Goal: Information Seeking & Learning: Learn about a topic

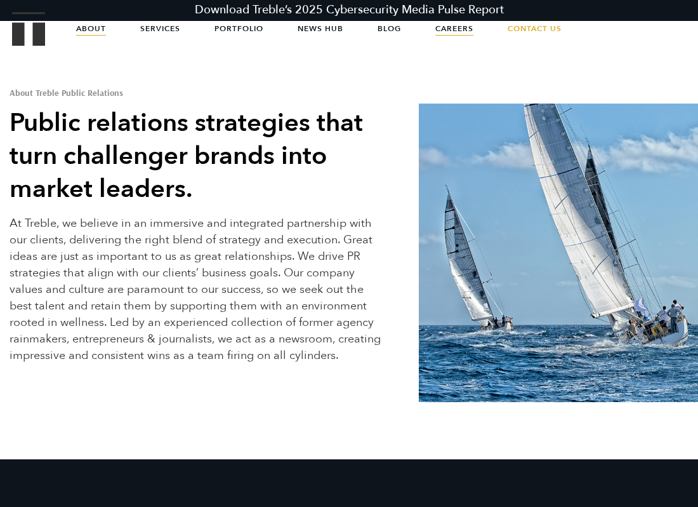
click at [447, 25] on link "Careers" at bounding box center [454, 29] width 38 height 32
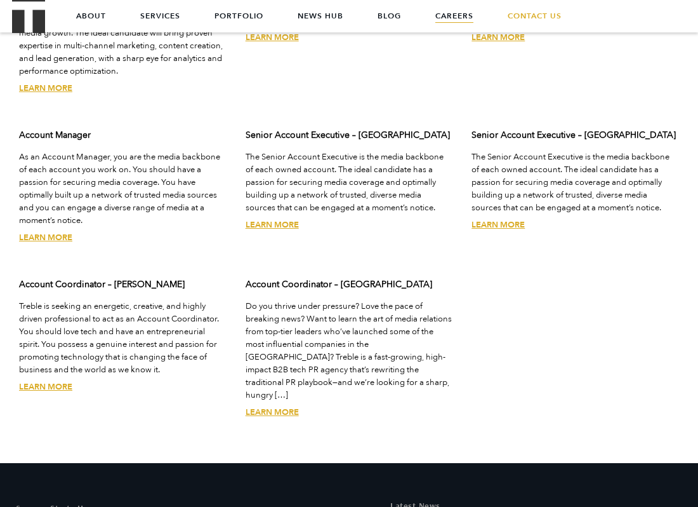
scroll to position [3512, 0]
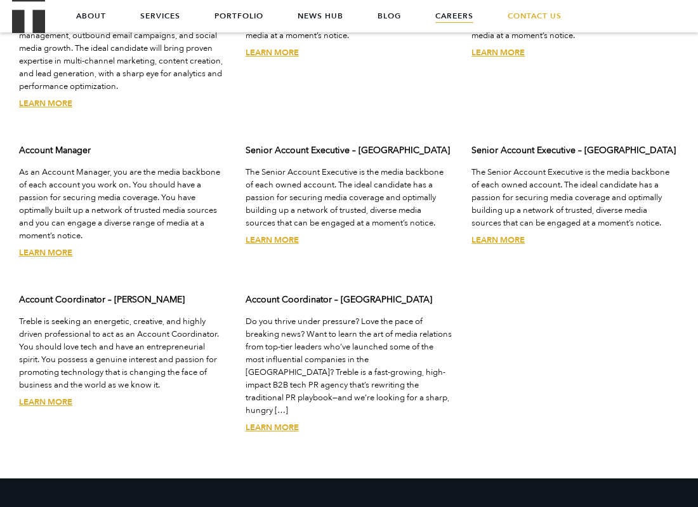
click at [279, 422] on link "Learn More" at bounding box center [272, 427] width 53 height 11
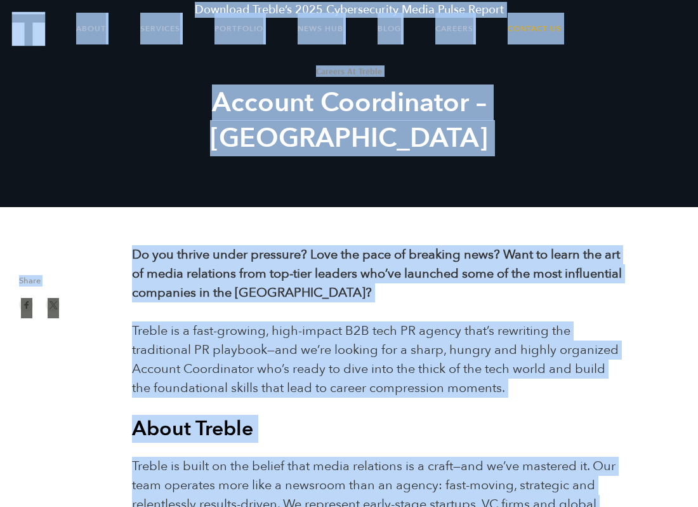
click at [376, 290] on p "Do you thrive under pressure? Love the pace of breaking news? Want to learn the…" at bounding box center [377, 273] width 491 height 57
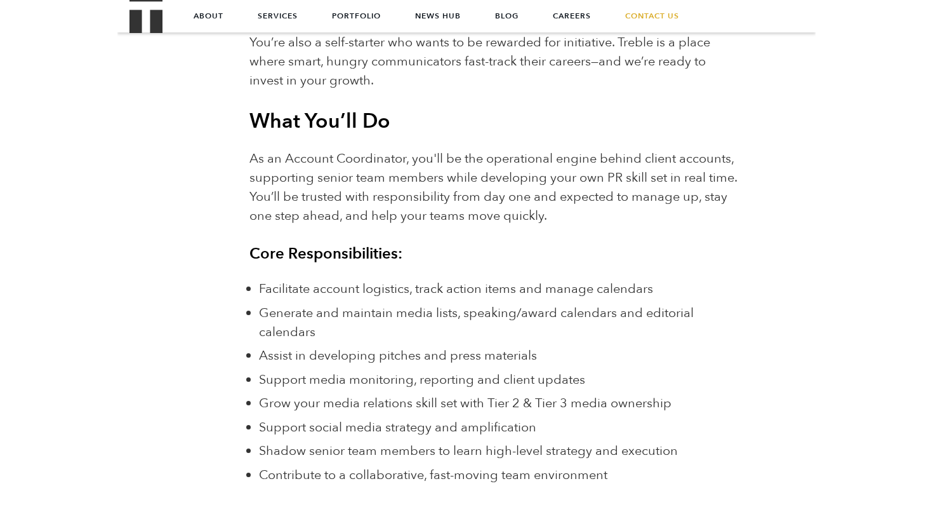
scroll to position [826, 0]
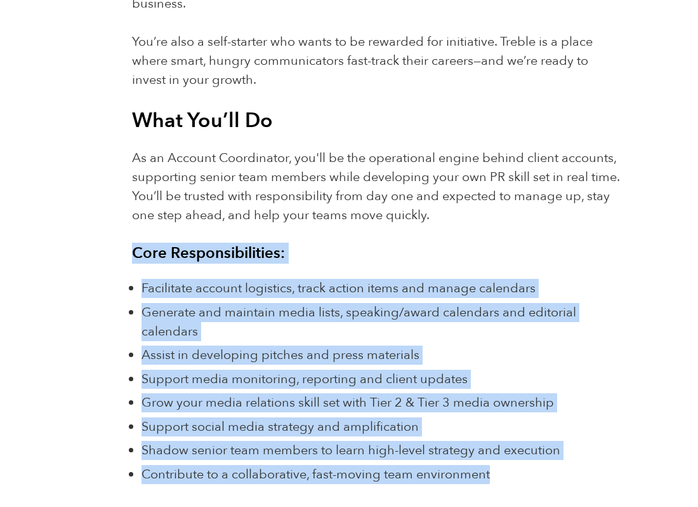
drag, startPoint x: 126, startPoint y: 231, endPoint x: 522, endPoint y: 449, distance: 452.3
click at [522, 449] on div "Do you thrive under pressure? Love the pace of breaking news? Want to learn the…" at bounding box center [378, 400] width 510 height 1963
click at [522, 465] on li "Contribute to a collaborative, fast-moving team environment" at bounding box center [382, 474] width 481 height 19
drag, startPoint x: 129, startPoint y: 235, endPoint x: 496, endPoint y: 482, distance: 442.8
click at [496, 482] on div "Do you thrive under pressure? Love the pace of breaking news? Want to learn the…" at bounding box center [378, 400] width 510 height 1963
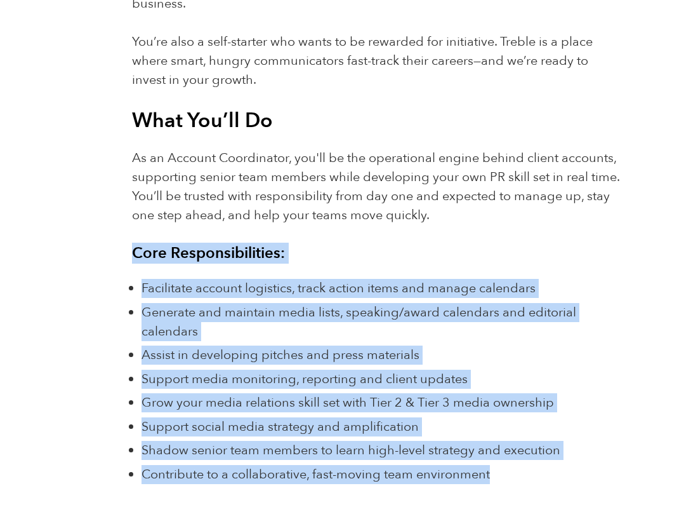
copy div "Core Responsibilities: Facilitate account logistics, track action items and man…"
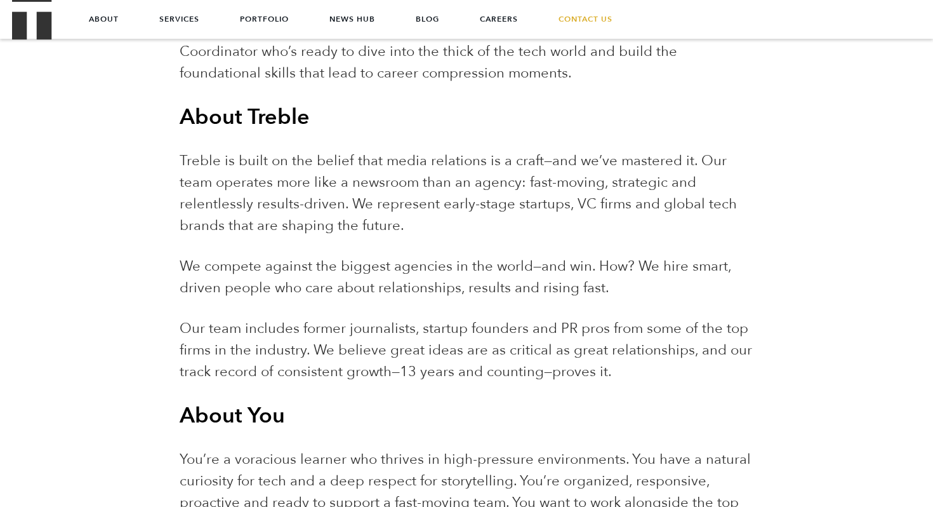
scroll to position [0, 0]
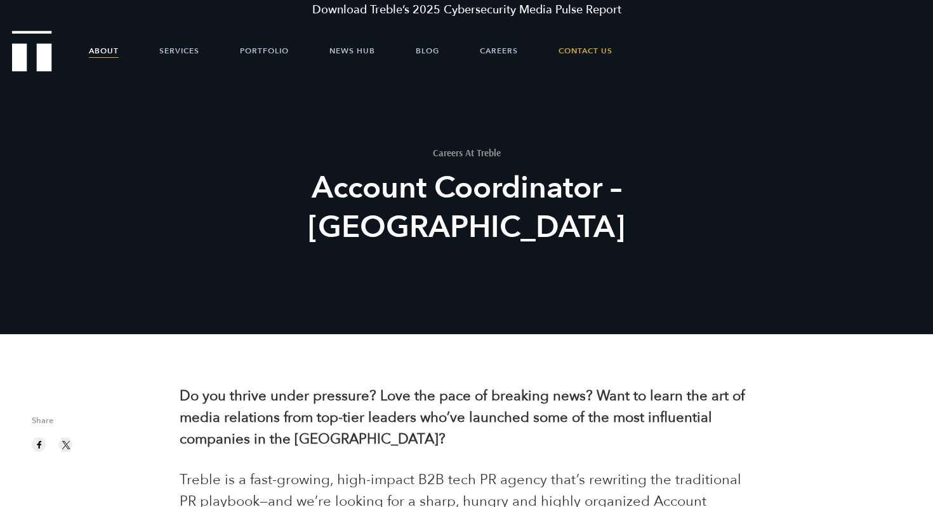
click at [105, 49] on link "About" at bounding box center [104, 51] width 30 height 38
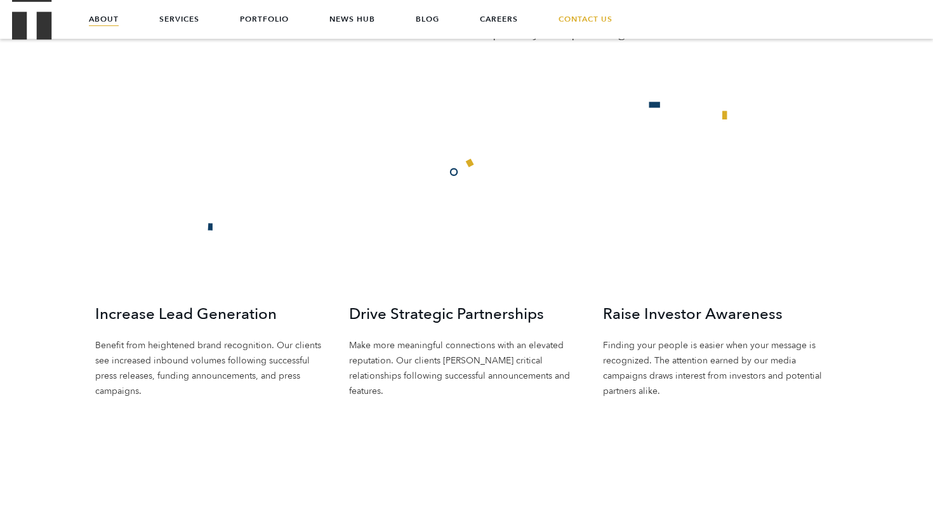
scroll to position [1242, 0]
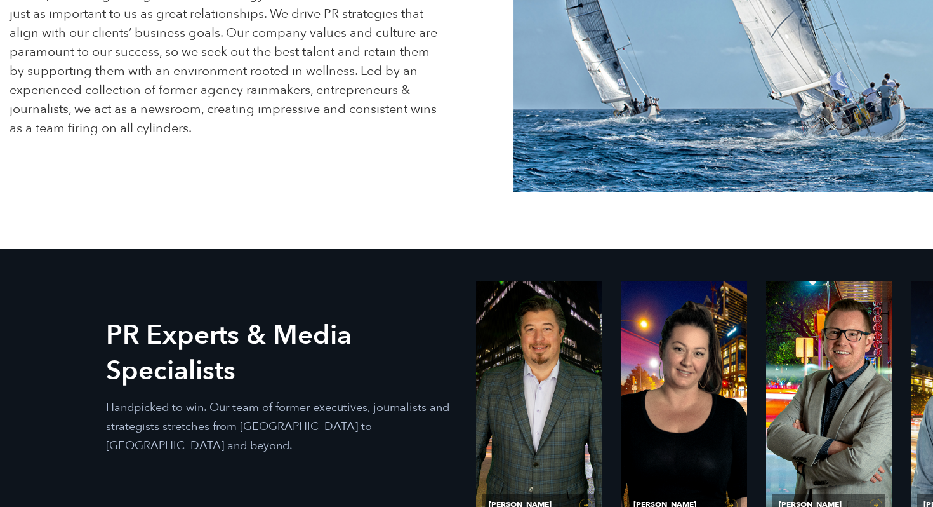
scroll to position [474, 0]
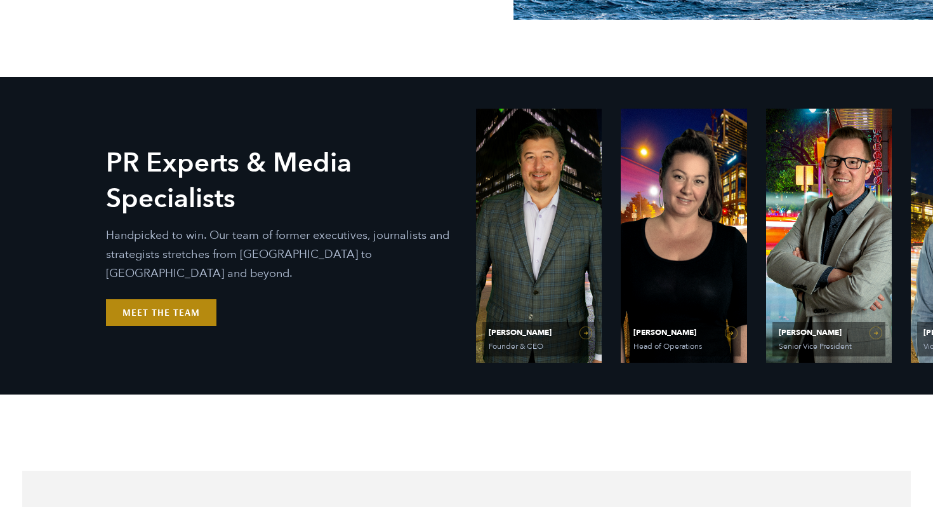
click at [149, 309] on link "Meet the Team" at bounding box center [161, 312] width 110 height 27
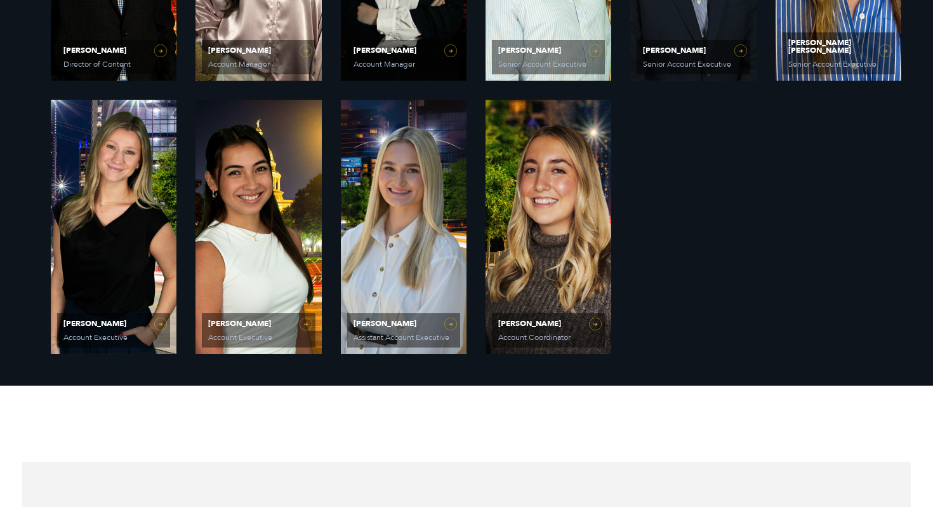
scroll to position [1040, 0]
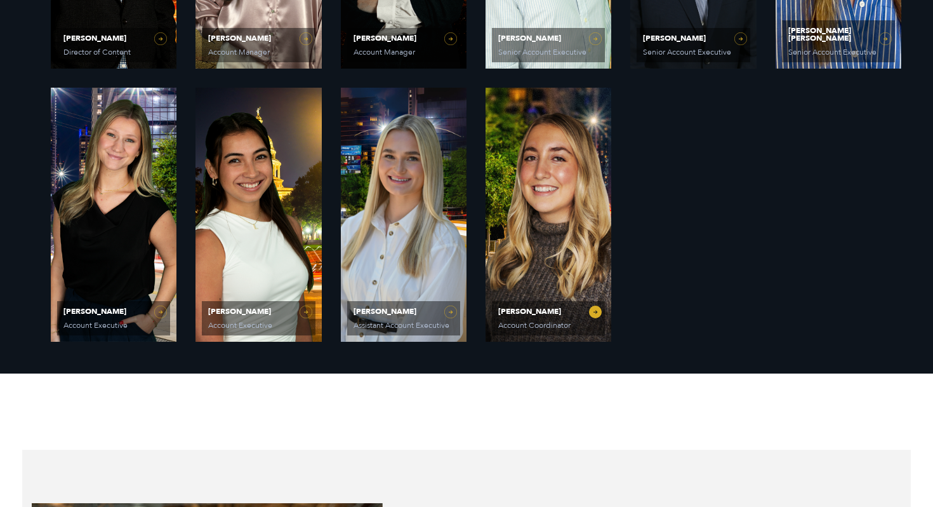
click at [540, 311] on span "[PERSON_NAME]" at bounding box center [548, 311] width 100 height 8
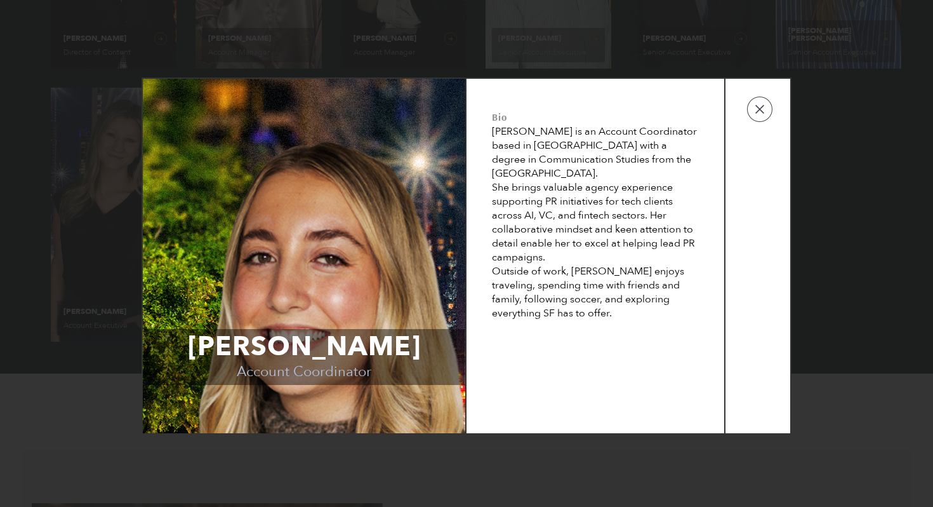
drag, startPoint x: 494, startPoint y: 171, endPoint x: 550, endPoint y: 178, distance: 56.3
click at [550, 180] on div "She brings valuable agency experience supporting PR initiatives for tech client…" at bounding box center [595, 222] width 207 height 84
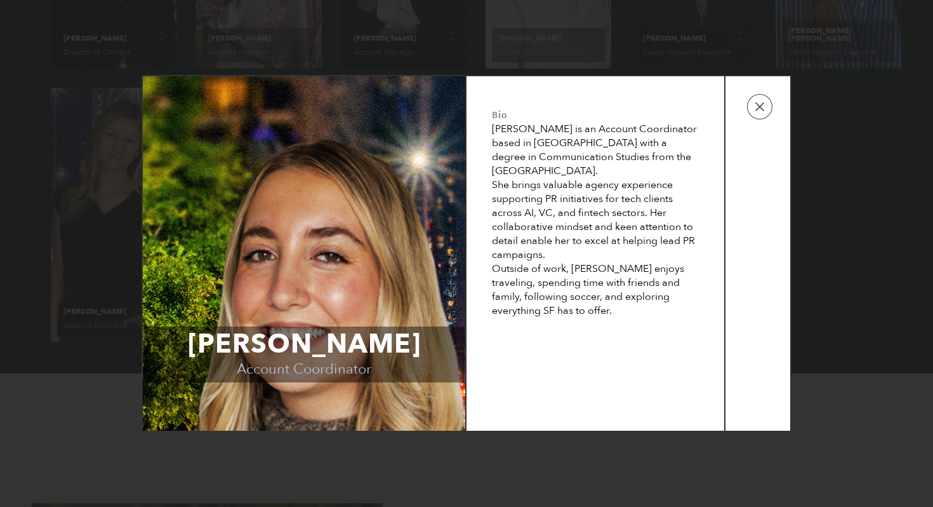
click at [604, 204] on div "She brings valuable agency experience supporting PR initiatives for tech client…" at bounding box center [595, 220] width 207 height 84
